Goal: Find specific page/section: Find specific page/section

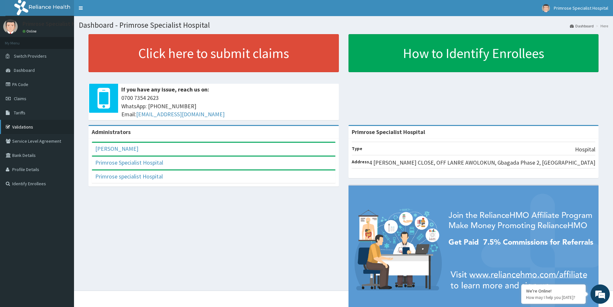
click at [34, 126] on link "Validations" at bounding box center [37, 127] width 74 height 14
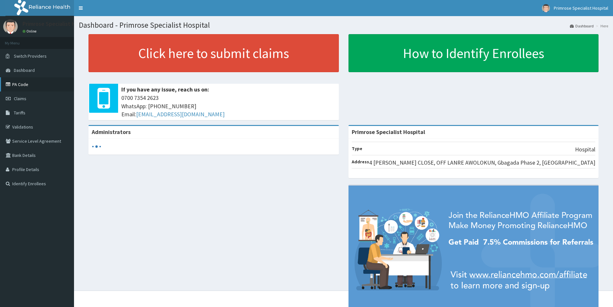
click at [22, 85] on link "PA Code" at bounding box center [37, 84] width 74 height 14
